Goal: Task Accomplishment & Management: Complete application form

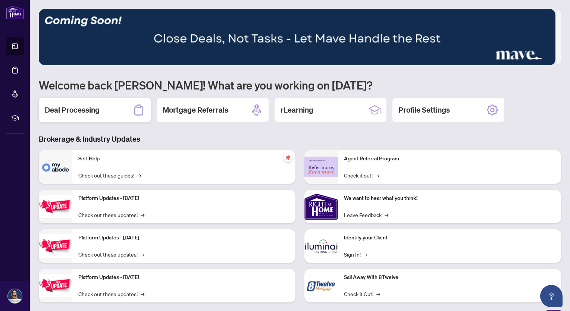
click at [89, 106] on h2 "Deal Processing" at bounding box center [72, 110] width 55 height 10
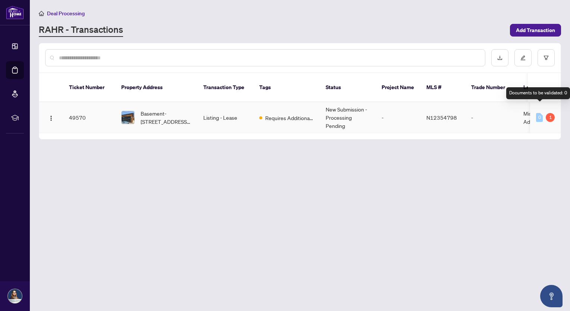
click at [543, 113] on div "0" at bounding box center [539, 117] width 7 height 9
click at [548, 113] on div "1" at bounding box center [550, 117] width 9 height 9
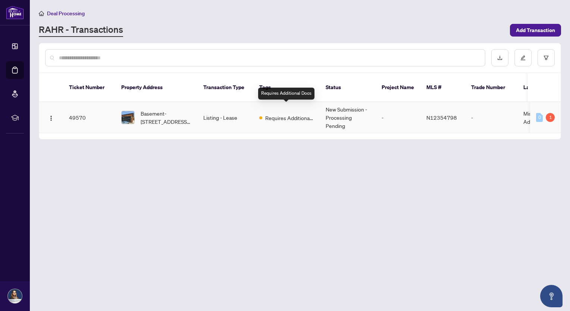
click at [284, 114] on span "Requires Additional Docs" at bounding box center [289, 118] width 49 height 8
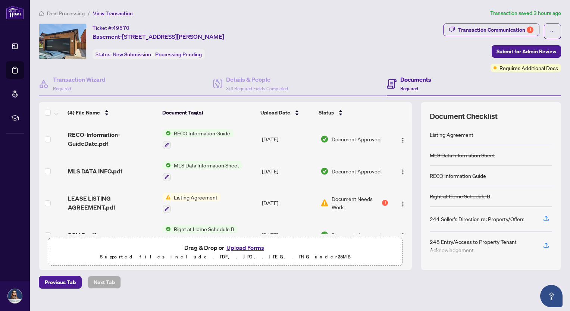
click at [255, 247] on button "Upload Forms" at bounding box center [245, 248] width 42 height 10
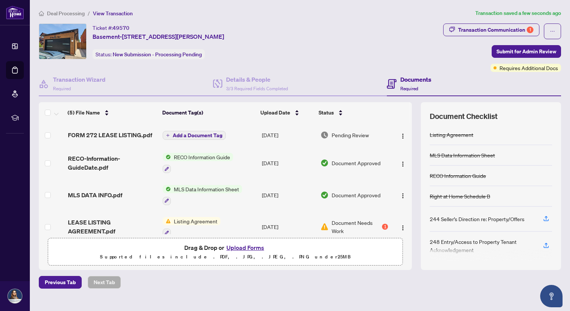
click at [186, 133] on span "Add a Document Tag" at bounding box center [198, 135] width 50 height 5
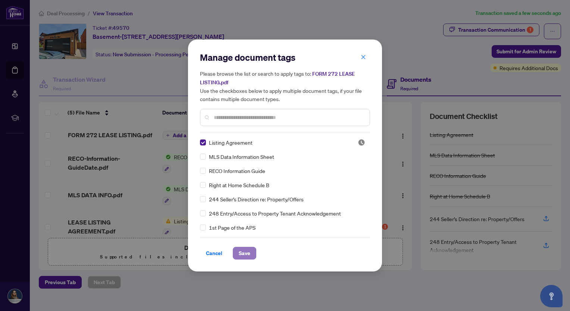
click at [250, 250] on button "Save" at bounding box center [245, 253] width 24 height 13
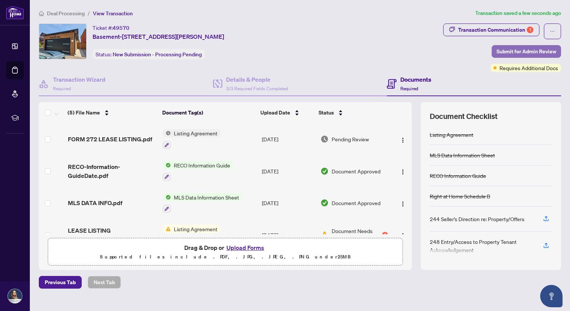
click at [514, 51] on span "Submit for Admin Review" at bounding box center [527, 52] width 60 height 12
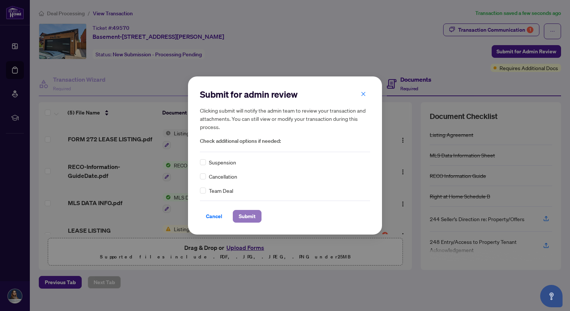
click at [239, 215] on span "Submit" at bounding box center [247, 216] width 17 height 12
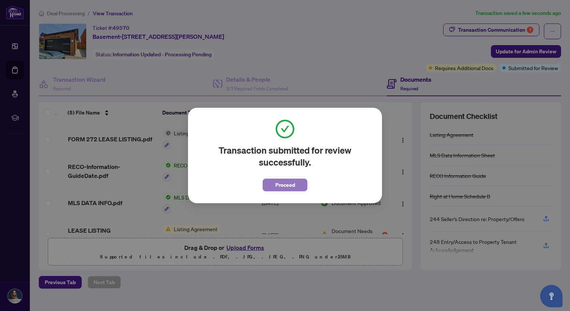
click at [290, 183] on span "Proceed" at bounding box center [285, 185] width 20 height 12
